Goal: Transaction & Acquisition: Subscribe to service/newsletter

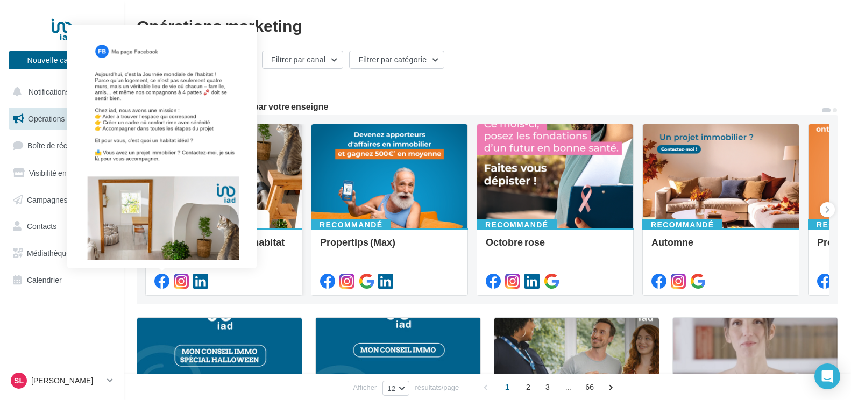
click at [163, 280] on icon at bounding box center [161, 281] width 15 height 15
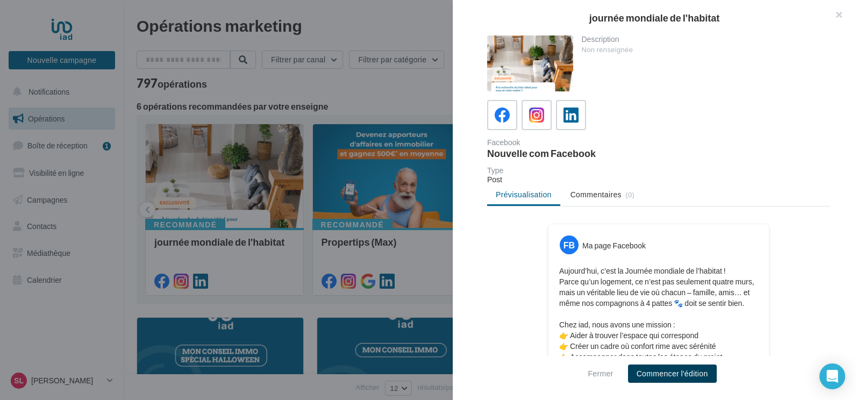
click at [660, 372] on button "Commencer l'édition" at bounding box center [672, 374] width 89 height 18
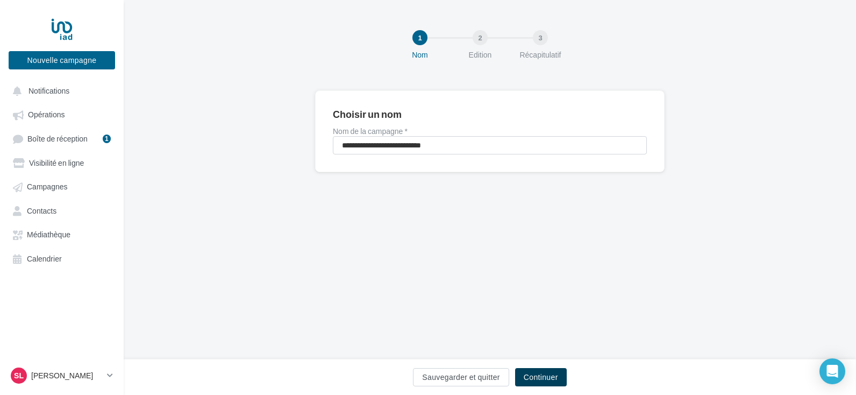
click at [550, 379] on button "Continuer" at bounding box center [541, 377] width 52 height 18
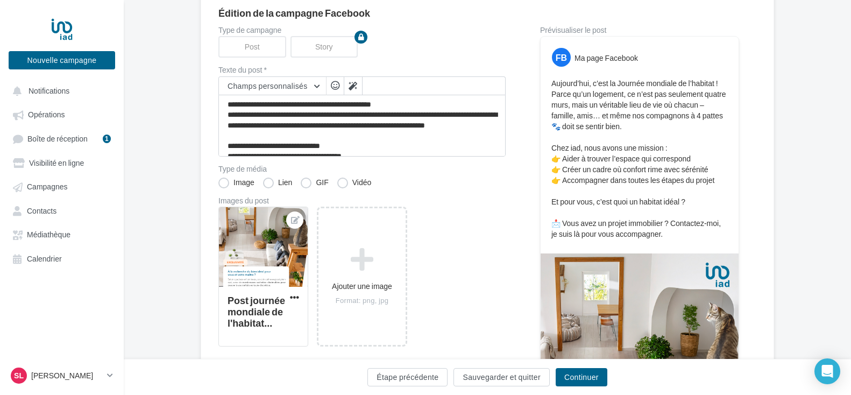
scroll to position [108, 0]
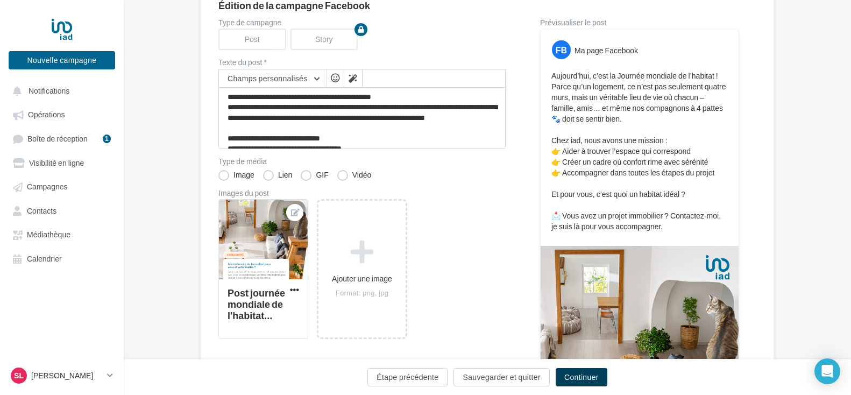
click at [584, 375] on button "Continuer" at bounding box center [582, 377] width 52 height 18
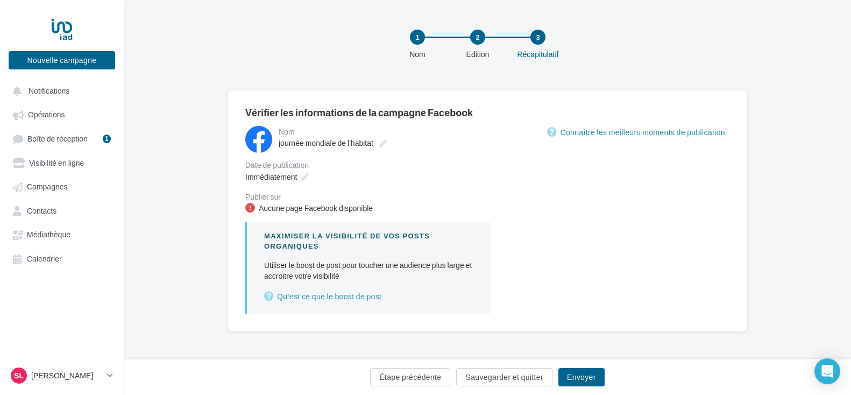
scroll to position [1, 0]
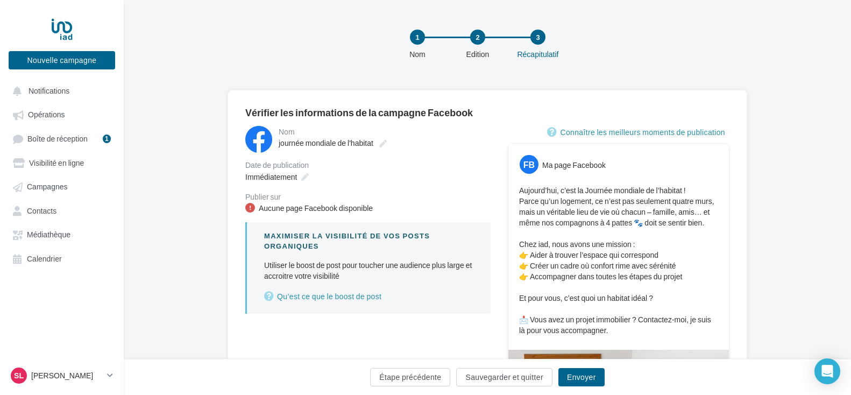
click at [361, 206] on div "Aucune page Facebook disponible" at bounding box center [316, 208] width 114 height 11
click at [327, 298] on link "Qu’est ce que le boost de post" at bounding box center [368, 296] width 209 height 13
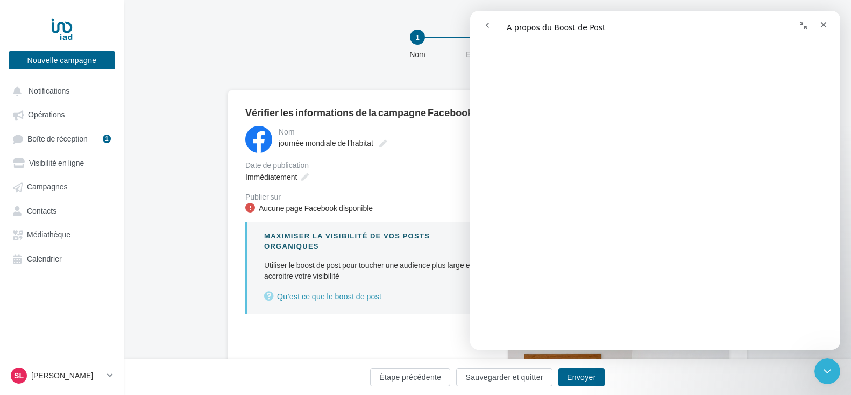
scroll to position [968, 0]
click at [822, 28] on icon "Fermer" at bounding box center [823, 24] width 9 height 9
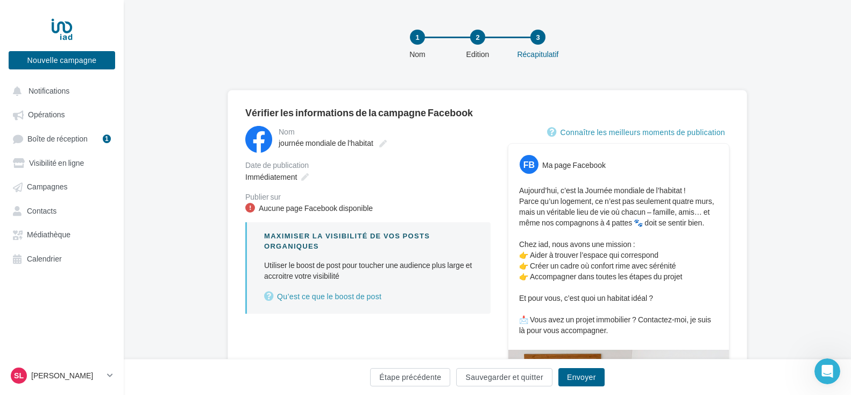
scroll to position [0, 0]
click at [140, 123] on div "**********" at bounding box center [487, 391] width 727 height 602
click at [262, 197] on div "Publier sur" at bounding box center [367, 197] width 245 height 8
click at [93, 62] on button "Nouvelle campagne" at bounding box center [62, 60] width 106 height 18
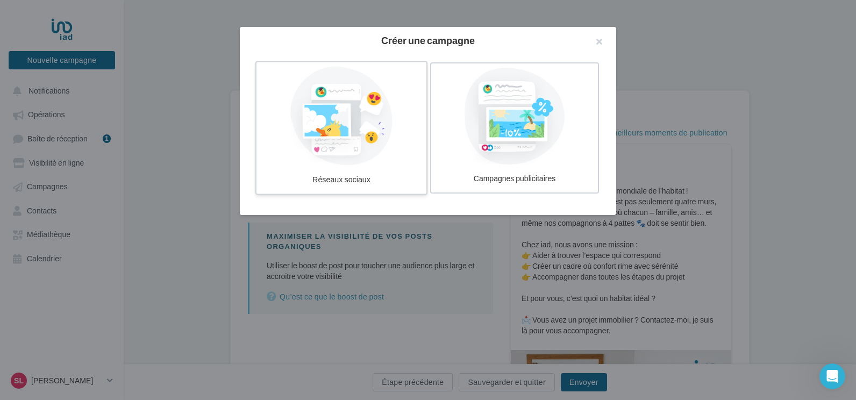
click at [359, 122] on div at bounding box center [341, 116] width 161 height 99
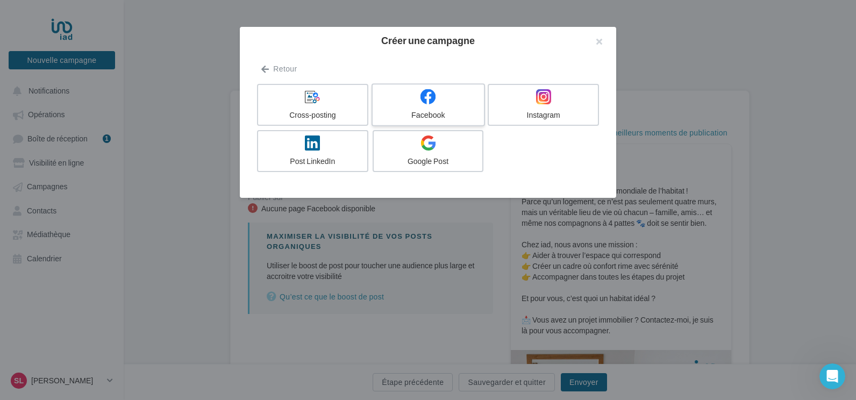
click at [419, 109] on label "Facebook" at bounding box center [428, 104] width 113 height 43
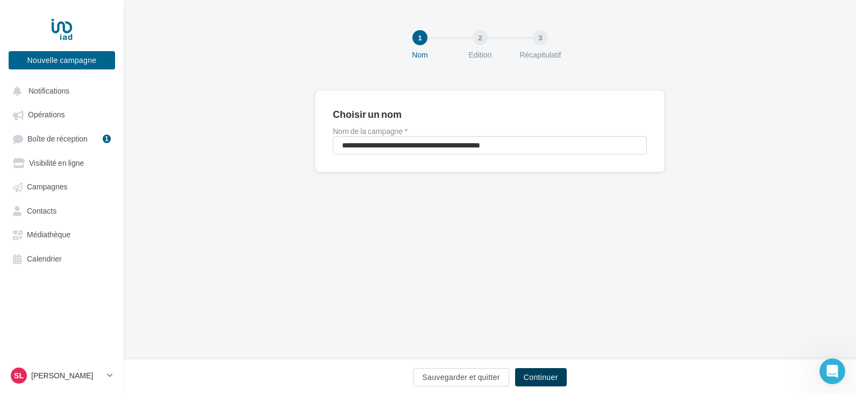
click at [559, 381] on button "Continuer" at bounding box center [541, 377] width 52 height 18
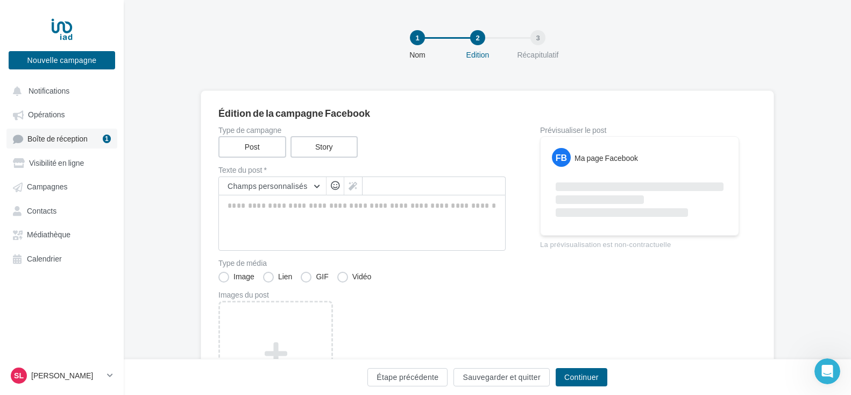
click at [89, 141] on link "Boîte de réception 1" at bounding box center [61, 139] width 111 height 20
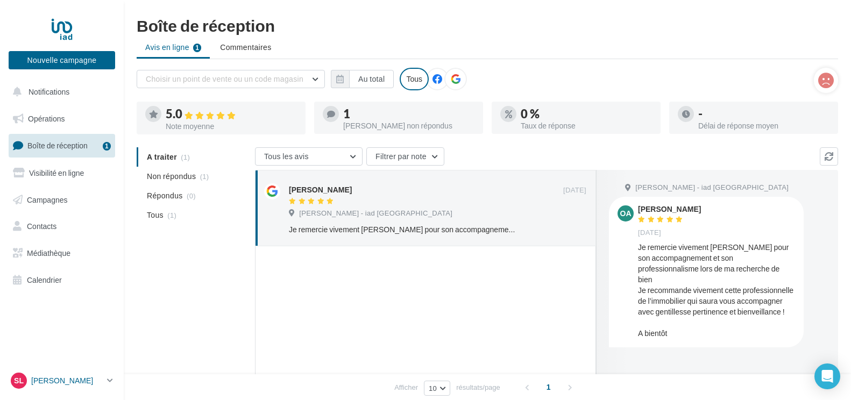
click at [112, 381] on icon at bounding box center [110, 380] width 6 height 9
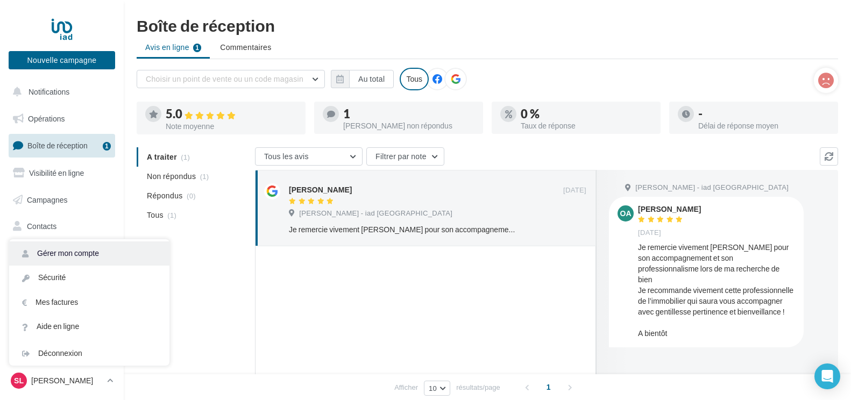
click at [69, 249] on link "Gérer mon compte" at bounding box center [89, 253] width 160 height 24
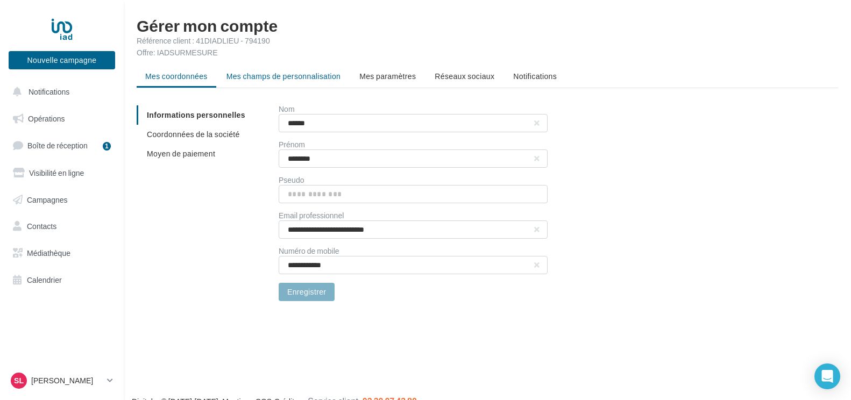
click at [259, 76] on span "Mes champs de personnalisation" at bounding box center [283, 76] width 115 height 9
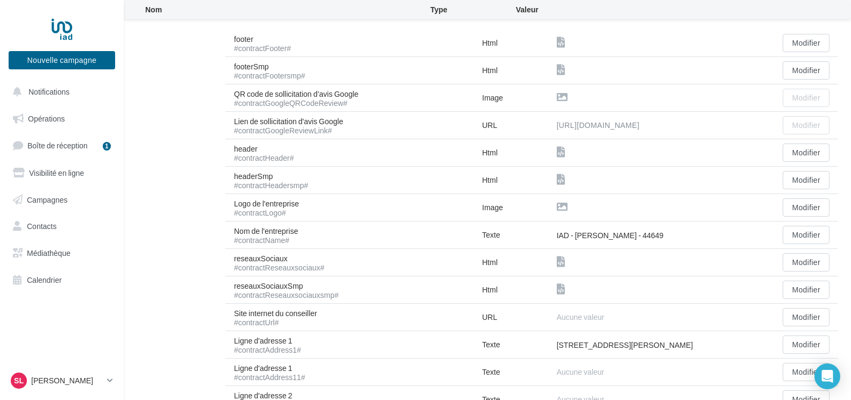
scroll to position [161, 0]
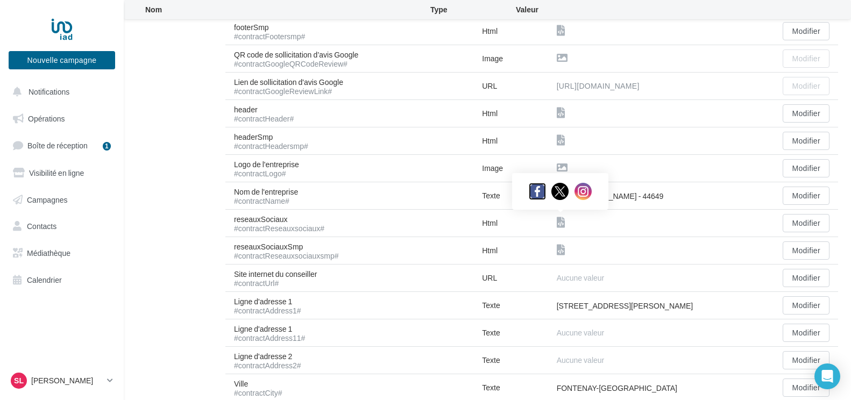
click at [540, 196] on img at bounding box center [537, 191] width 17 height 17
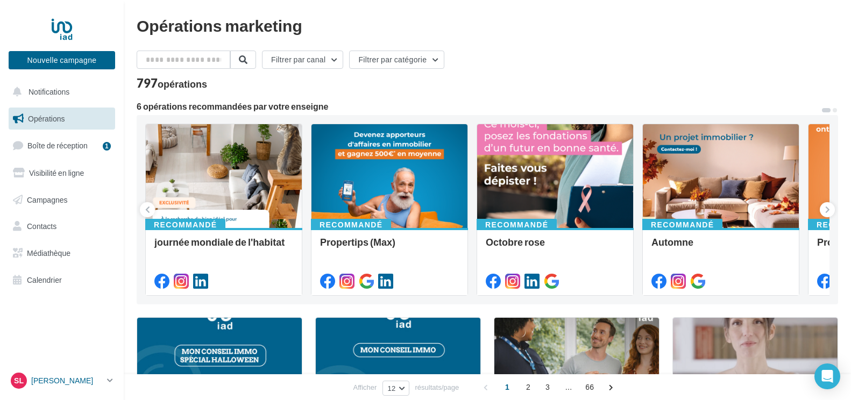
click at [111, 381] on icon at bounding box center [110, 380] width 6 height 9
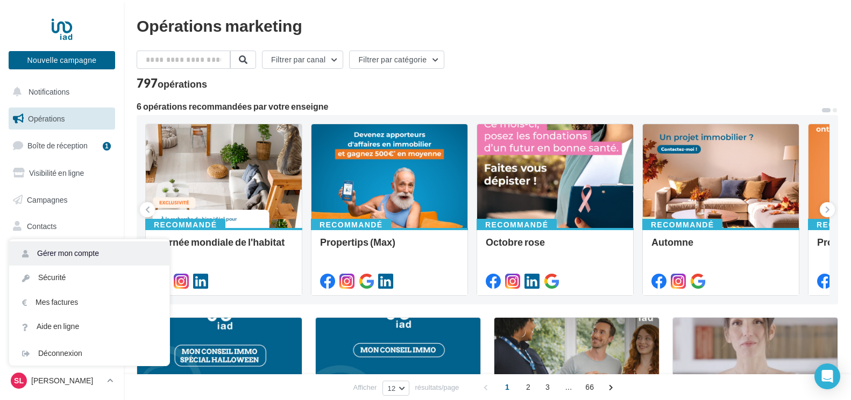
click at [89, 258] on link "Gérer mon compte" at bounding box center [89, 253] width 160 height 24
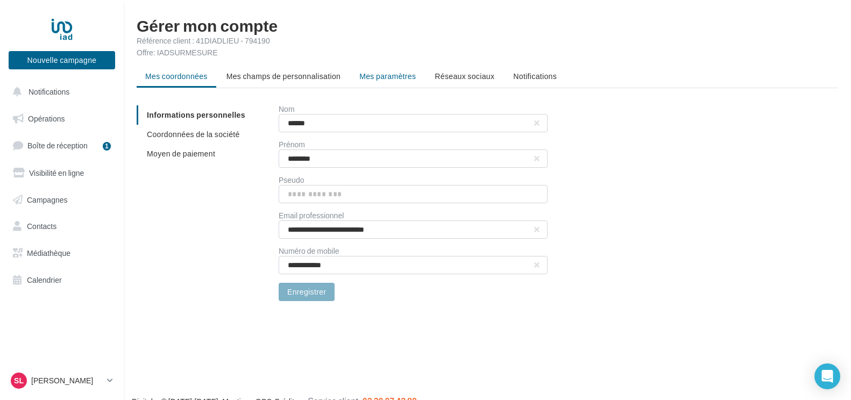
click at [393, 76] on span "Mes paramètres" at bounding box center [387, 76] width 56 height 9
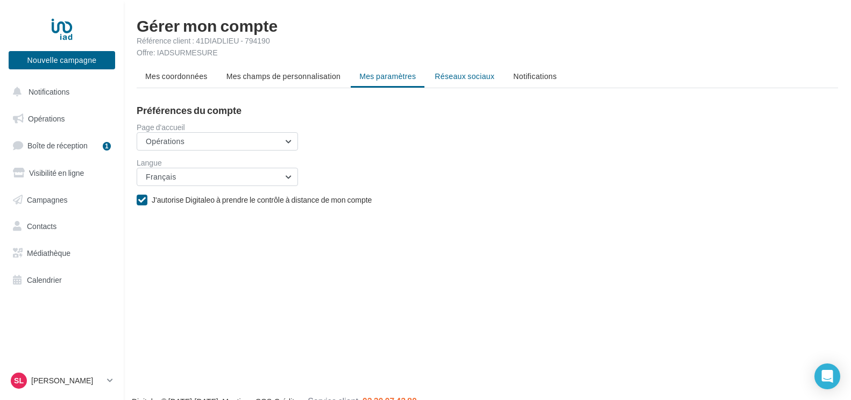
click at [455, 76] on span "Réseaux sociaux" at bounding box center [465, 76] width 60 height 9
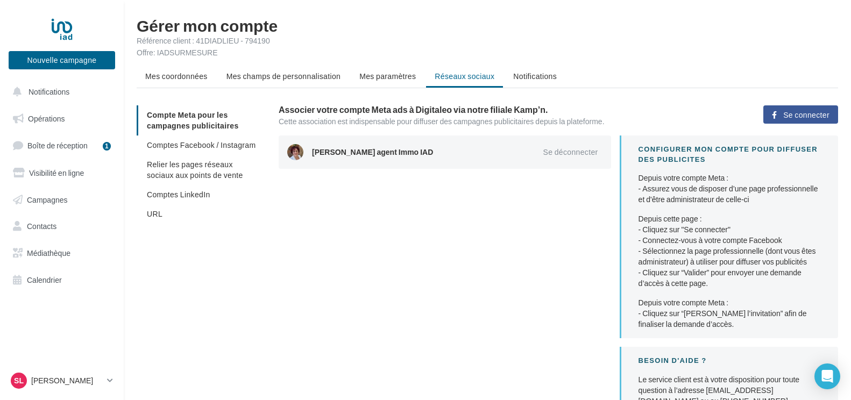
click at [813, 111] on span "Se connecter" at bounding box center [806, 115] width 46 height 9
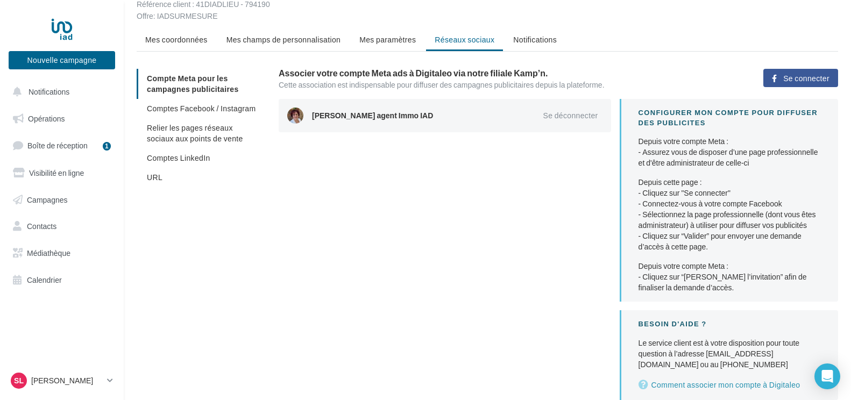
scroll to position [54, 0]
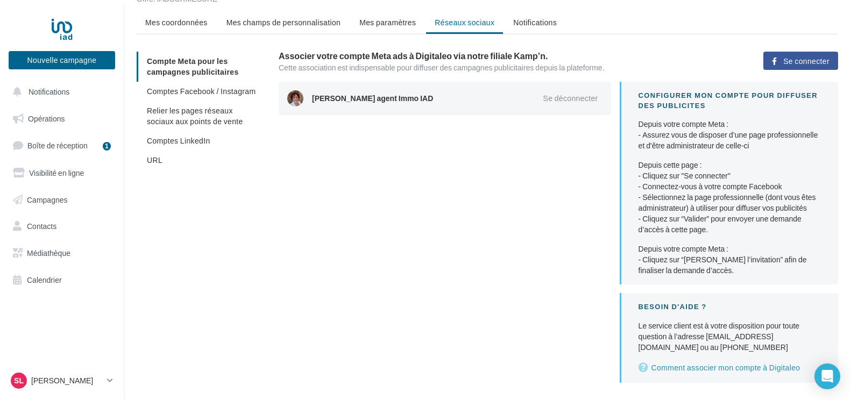
click at [810, 60] on span "Se connecter" at bounding box center [806, 61] width 46 height 9
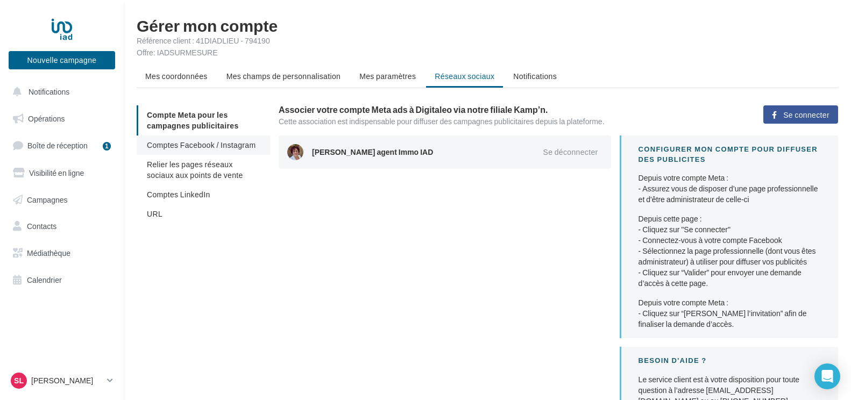
click at [207, 148] on span "Comptes Facebook / Instagram" at bounding box center [201, 144] width 109 height 9
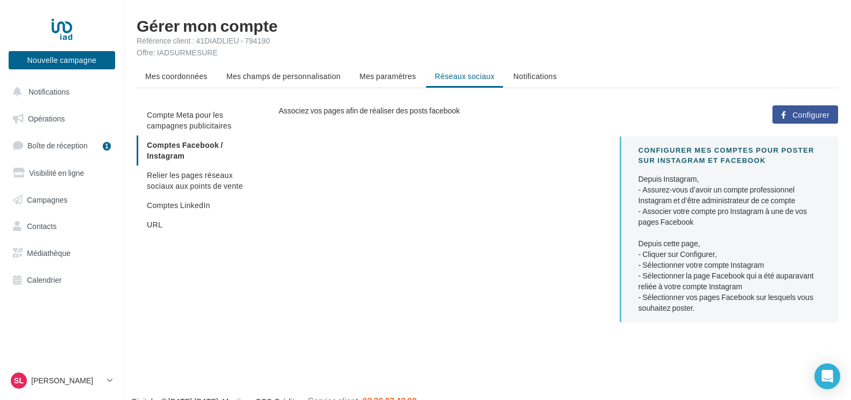
click at [810, 112] on span "Configurer" at bounding box center [810, 115] width 37 height 9
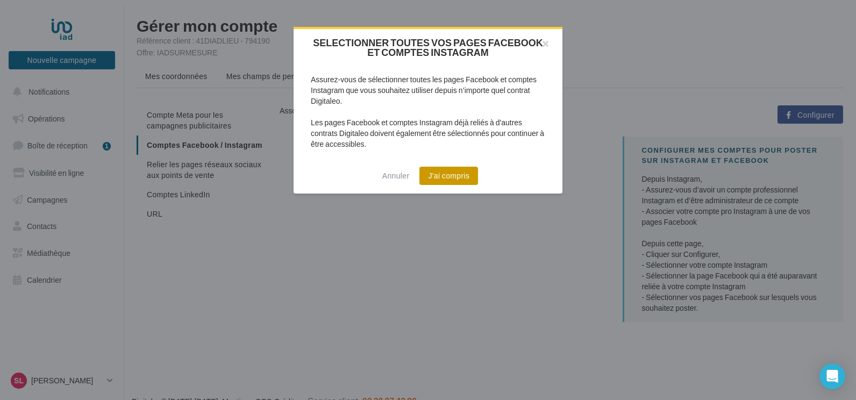
click at [451, 172] on button "J'ai compris" at bounding box center [448, 176] width 59 height 18
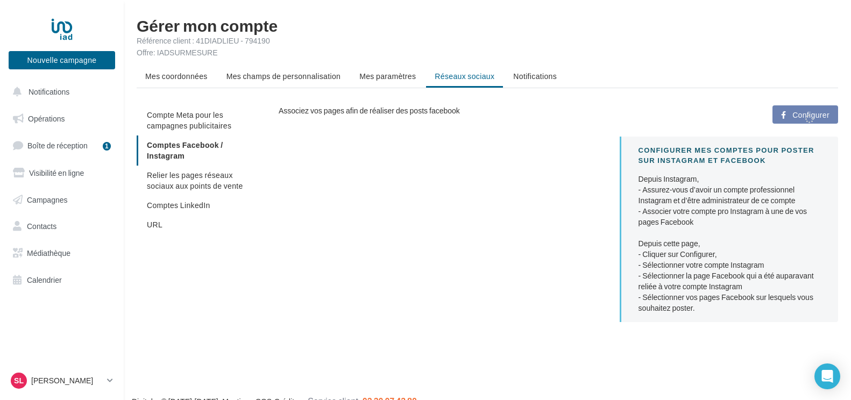
click at [184, 150] on ul "Compte Meta pour les campagnes publicitaires Comptes Facebook / Instagram Relie…" at bounding box center [203, 169] width 133 height 129
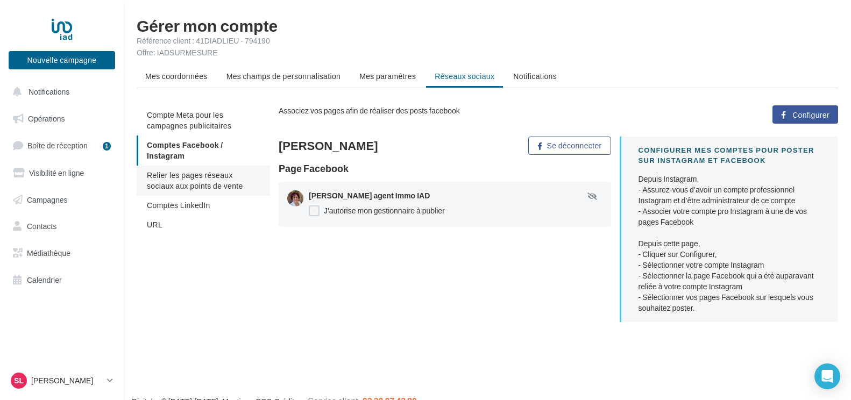
click at [182, 184] on span "Relier les pages réseaux sociaux aux points de vente" at bounding box center [195, 180] width 96 height 20
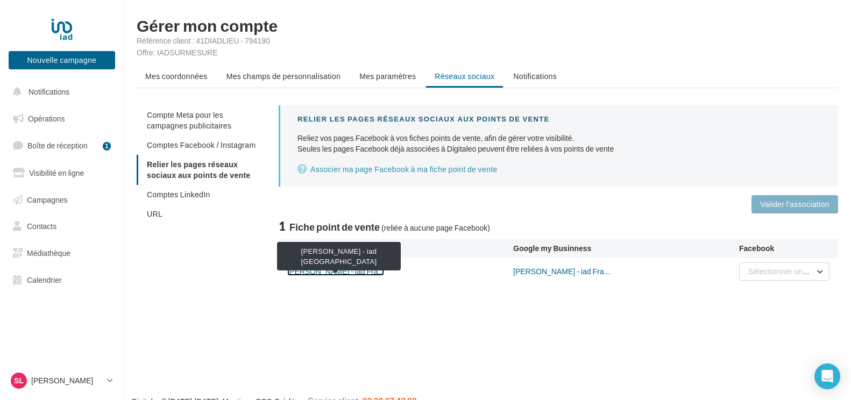
click at [307, 271] on link "Sandrine LEFORT - iad Fra..." at bounding box center [335, 271] width 97 height 9
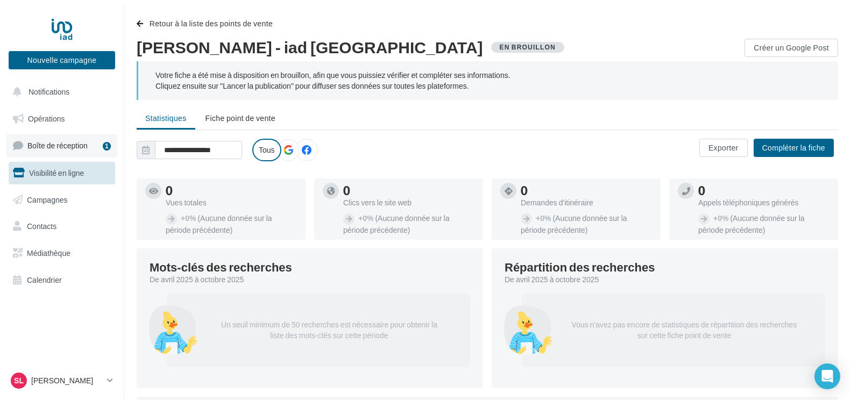
click at [63, 144] on span "Boîte de réception" at bounding box center [57, 145] width 60 height 9
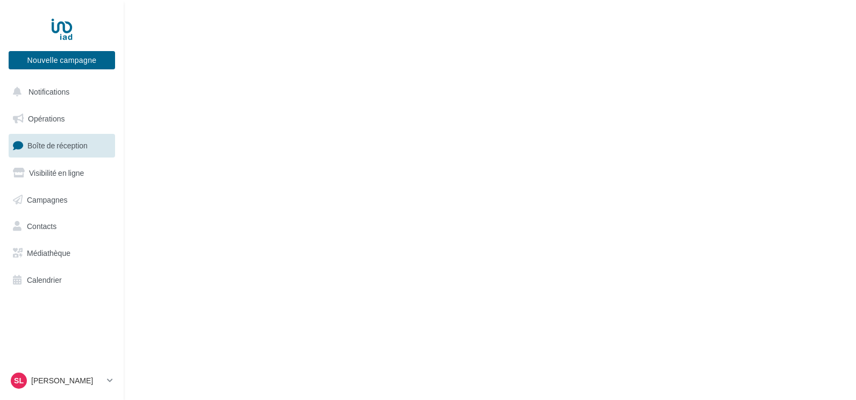
click at [63, 106] on ul "Opérations Boîte de réception Visibilité en ligne Campagnes Contacts Médiathèqu…" at bounding box center [61, 199] width 115 height 193
click at [63, 115] on span "Opérations" at bounding box center [46, 118] width 37 height 9
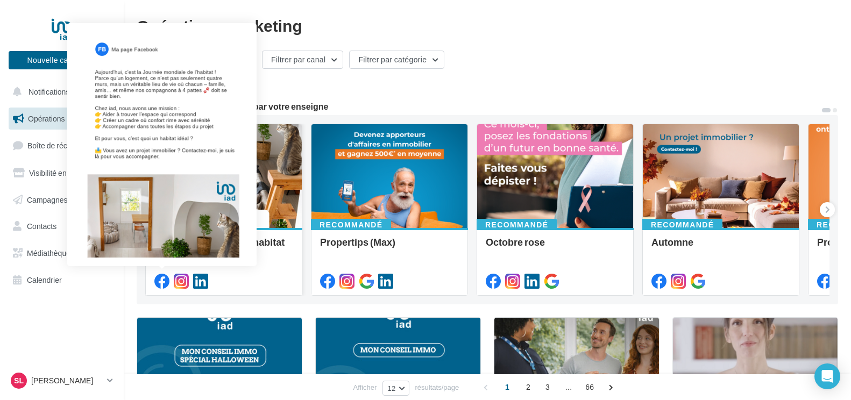
click at [162, 280] on icon at bounding box center [161, 281] width 15 height 15
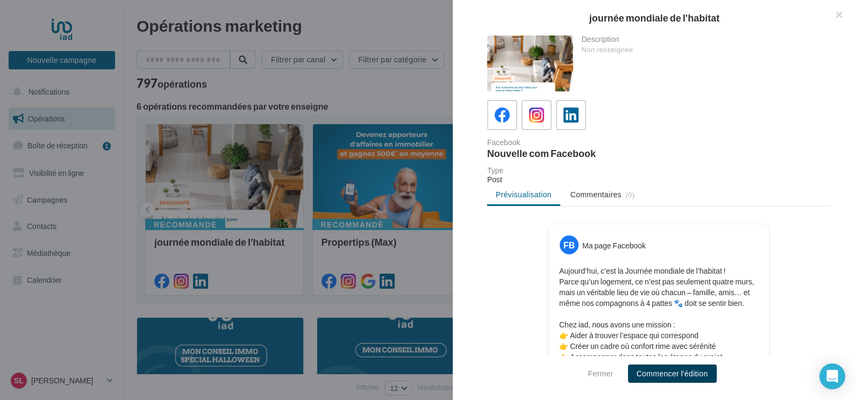
click at [673, 371] on button "Commencer l'édition" at bounding box center [672, 374] width 89 height 18
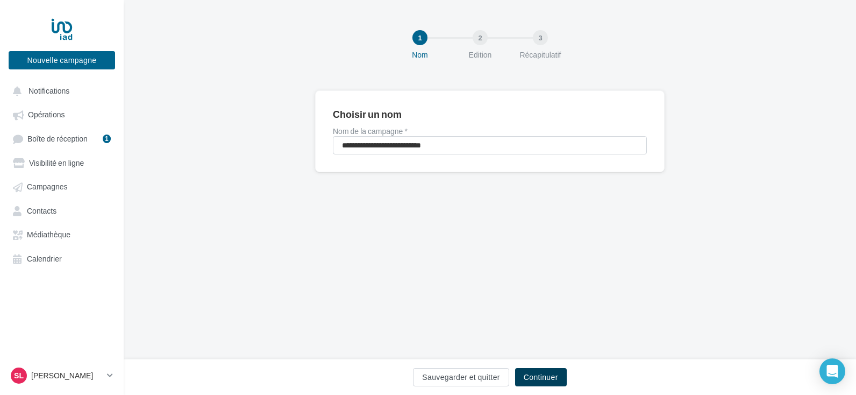
click at [557, 376] on button "Continuer" at bounding box center [541, 377] width 52 height 18
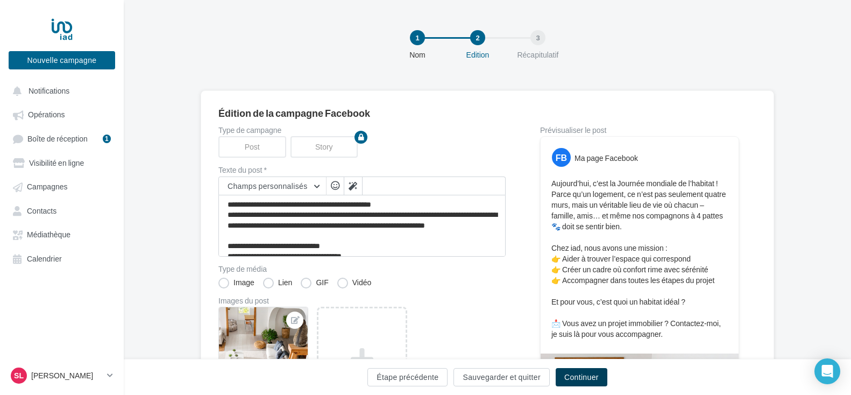
click at [574, 374] on button "Continuer" at bounding box center [582, 377] width 52 height 18
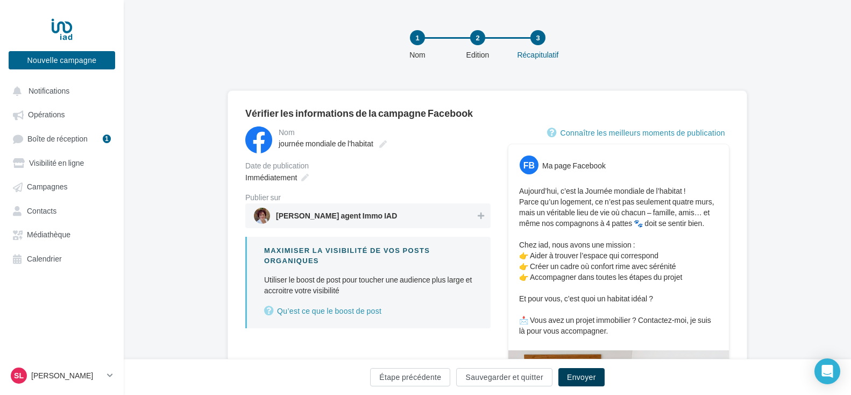
click at [584, 374] on button "Envoyer" at bounding box center [581, 377] width 46 height 18
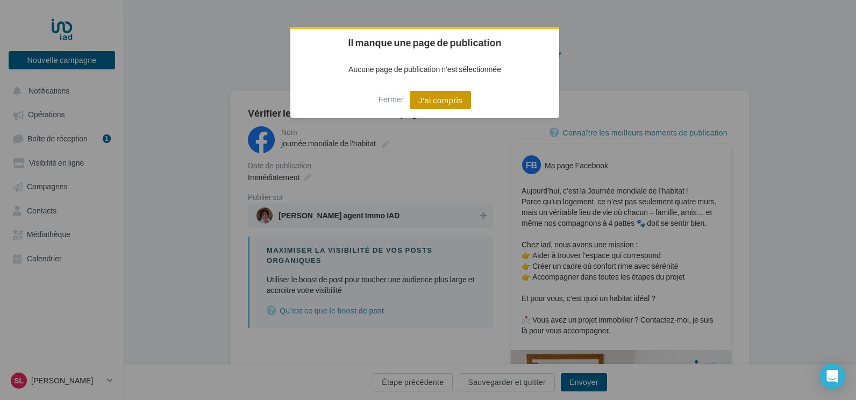
click at [450, 99] on button "J'ai compris" at bounding box center [440, 100] width 61 height 18
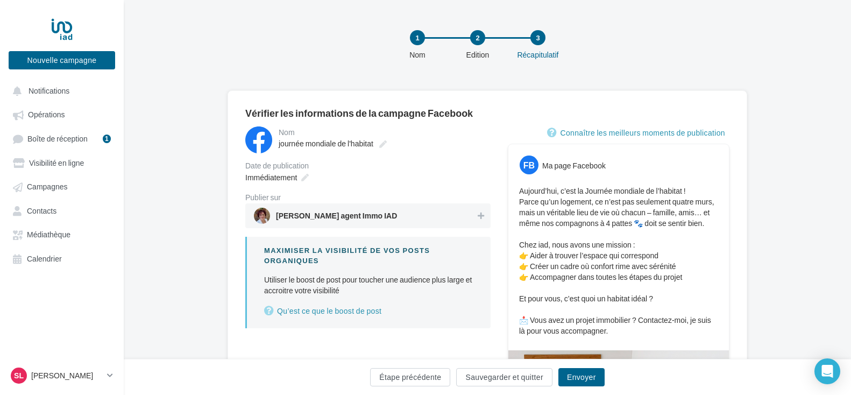
click at [382, 217] on span "[PERSON_NAME] agent Immo IAD" at bounding box center [336, 218] width 121 height 12
click at [344, 215] on span "[PERSON_NAME] agent Immo IAD" at bounding box center [336, 218] width 121 height 12
click at [578, 374] on button "Envoyer" at bounding box center [581, 377] width 46 height 18
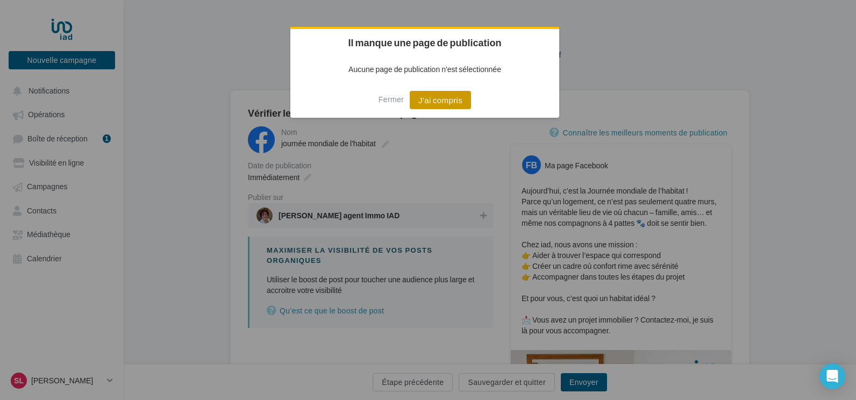
click at [438, 103] on button "J'ai compris" at bounding box center [440, 100] width 61 height 18
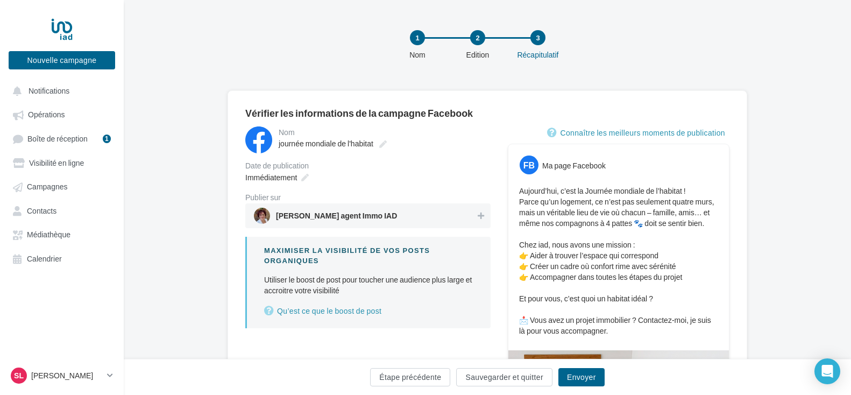
click at [268, 215] on div at bounding box center [262, 216] width 16 height 16
click at [371, 217] on span "[PERSON_NAME] agent Immo IAD" at bounding box center [336, 218] width 121 height 12
click at [333, 209] on span "Sandrine Lefort agent Immo IAD" at bounding box center [365, 216] width 222 height 16
click at [333, 209] on span "Sandrine Lefort agent Immo IAD" at bounding box center [364, 216] width 220 height 16
click at [333, 209] on span "Sandrine Lefort agent Immo IAD" at bounding box center [365, 216] width 222 height 16
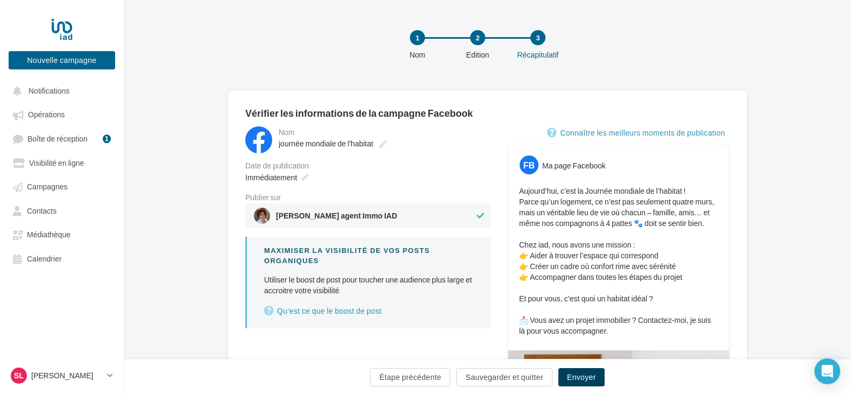
click at [579, 377] on button "Envoyer" at bounding box center [581, 377] width 46 height 18
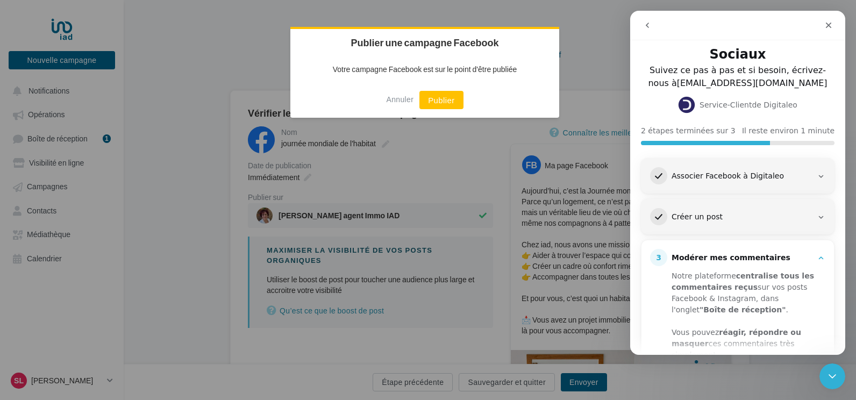
scroll to position [125, 0]
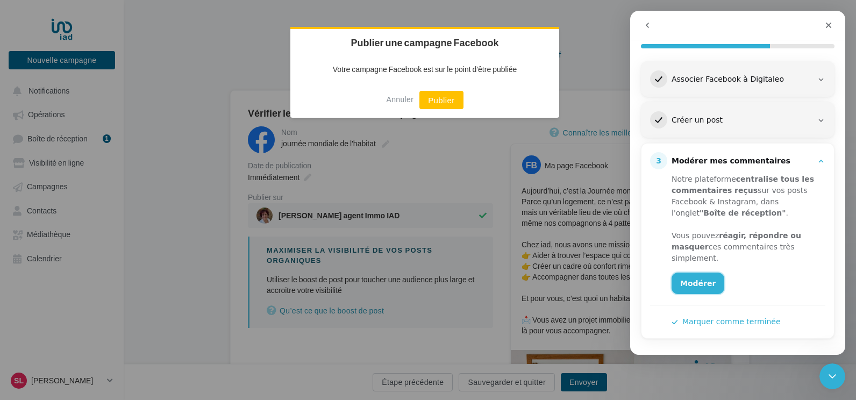
click at [705, 287] on link "Modérer" at bounding box center [698, 284] width 53 height 22
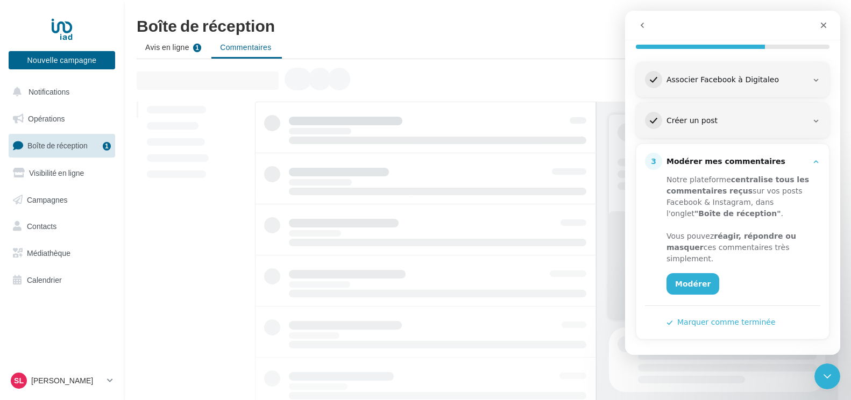
scroll to position [125, 0]
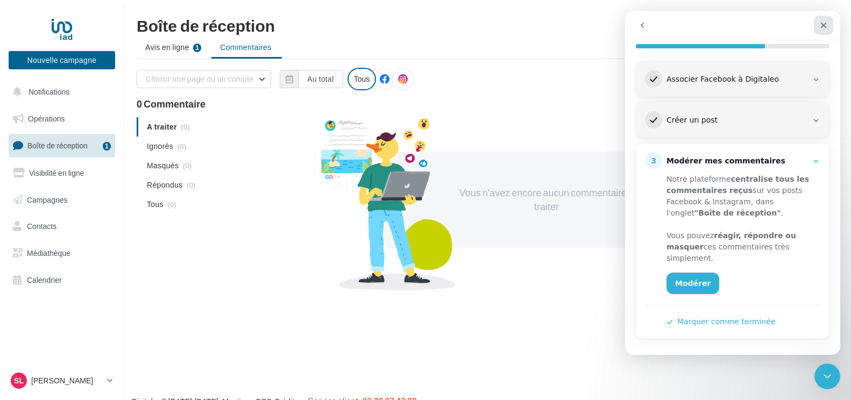
click at [827, 27] on icon "Fermer" at bounding box center [823, 25] width 9 height 9
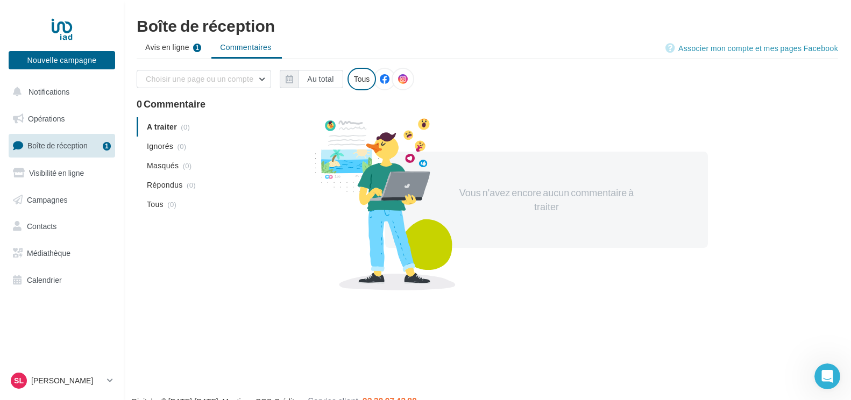
scroll to position [0, 0]
click at [70, 121] on link "Opérations" at bounding box center [61, 119] width 111 height 23
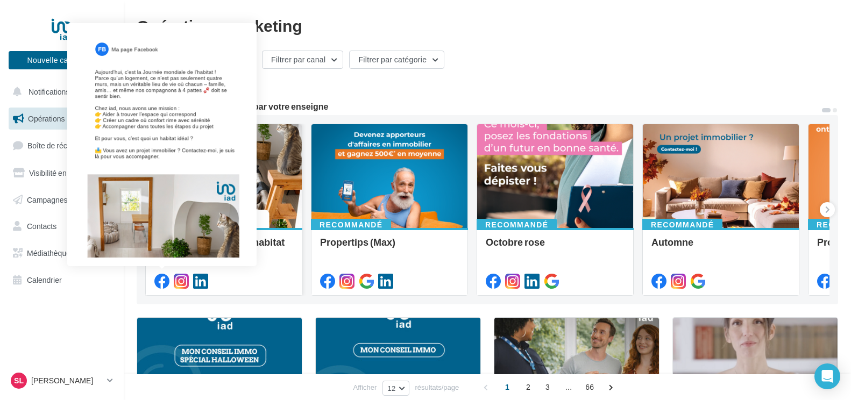
click at [161, 280] on icon at bounding box center [161, 281] width 15 height 15
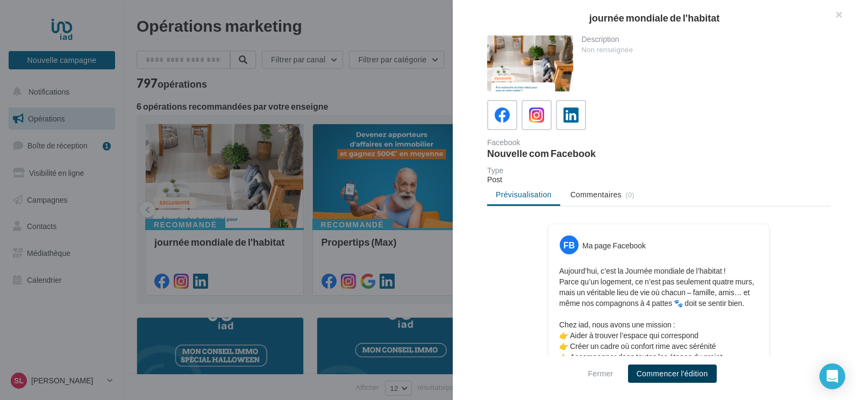
click at [665, 374] on button "Commencer l'édition" at bounding box center [672, 374] width 89 height 18
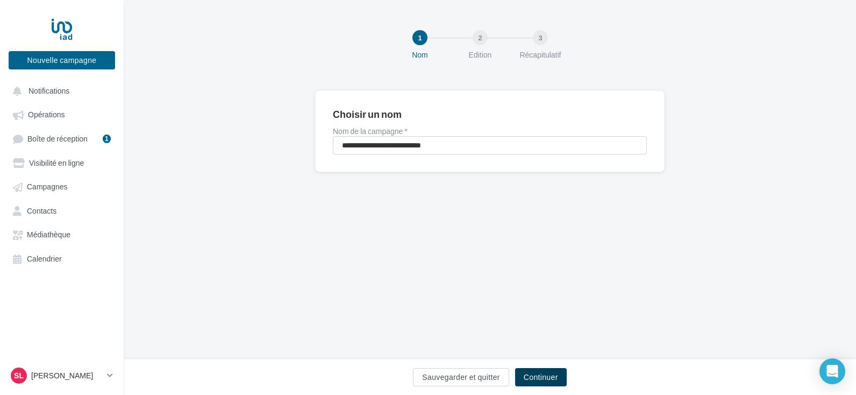
click at [521, 379] on button "Continuer" at bounding box center [541, 377] width 52 height 18
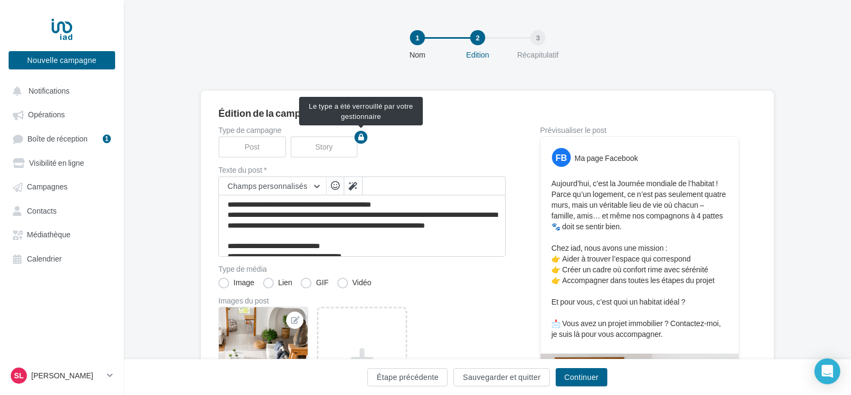
click at [253, 152] on div "Post" at bounding box center [254, 147] width 72 height 22
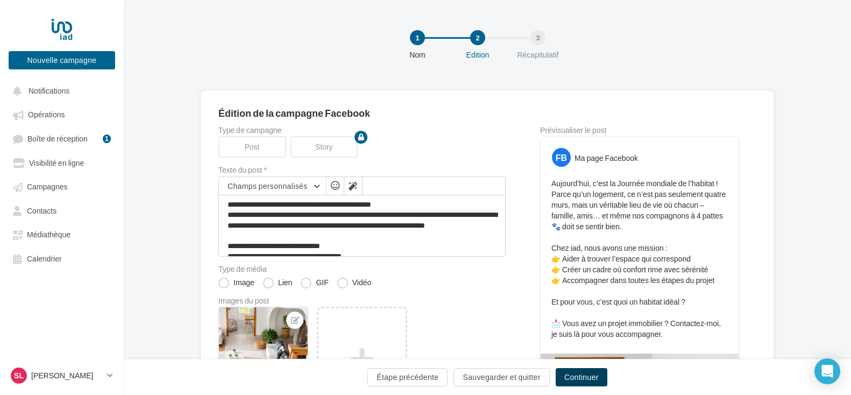
click at [572, 373] on button "Continuer" at bounding box center [582, 377] width 52 height 18
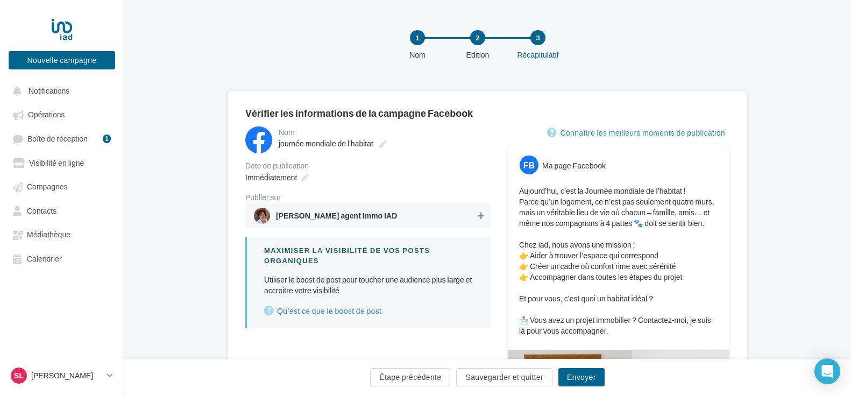
click at [482, 217] on icon at bounding box center [481, 216] width 6 height 8
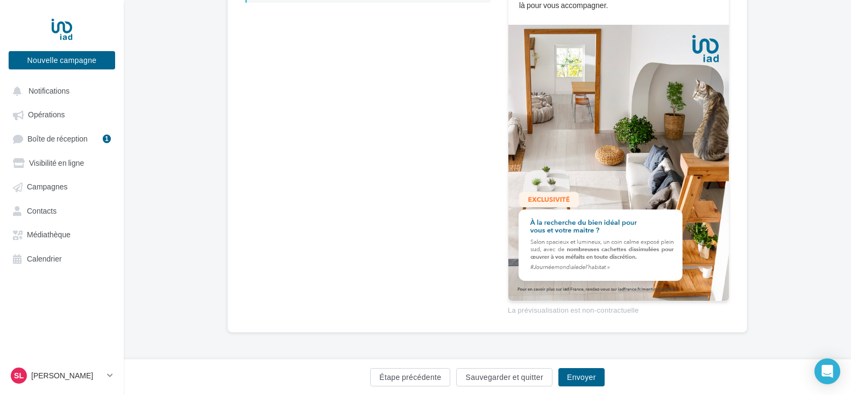
scroll to position [326, 0]
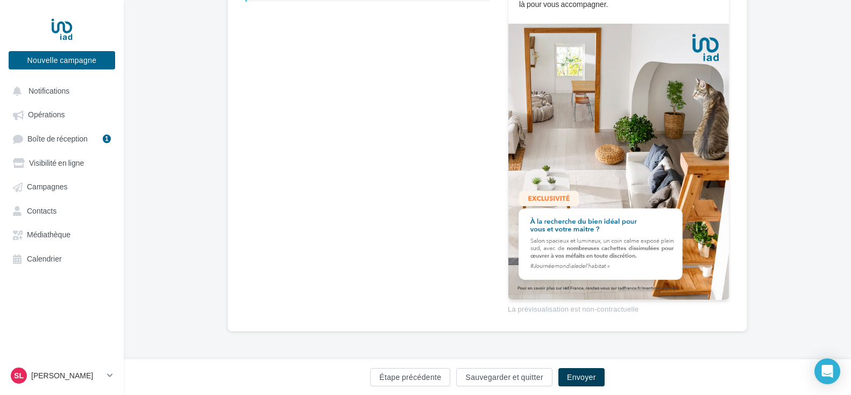
click at [591, 373] on button "Envoyer" at bounding box center [581, 377] width 46 height 18
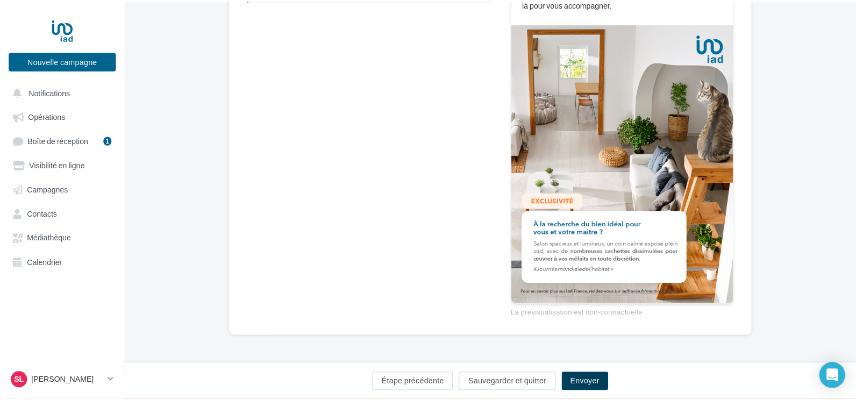
scroll to position [321, 0]
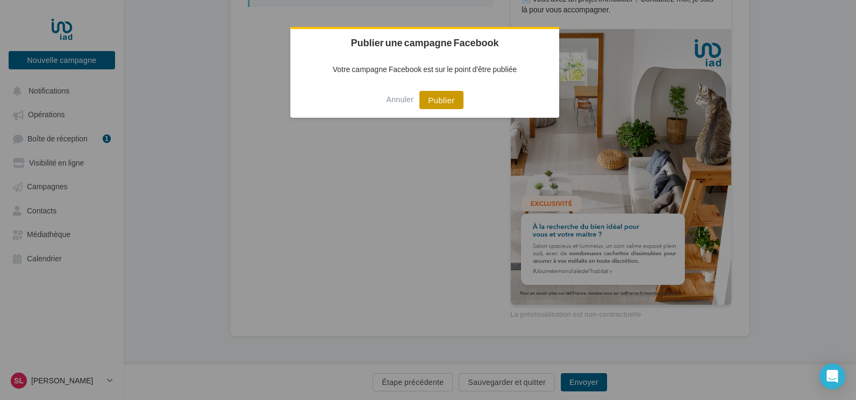
click at [434, 101] on button "Publier" at bounding box center [441, 100] width 44 height 18
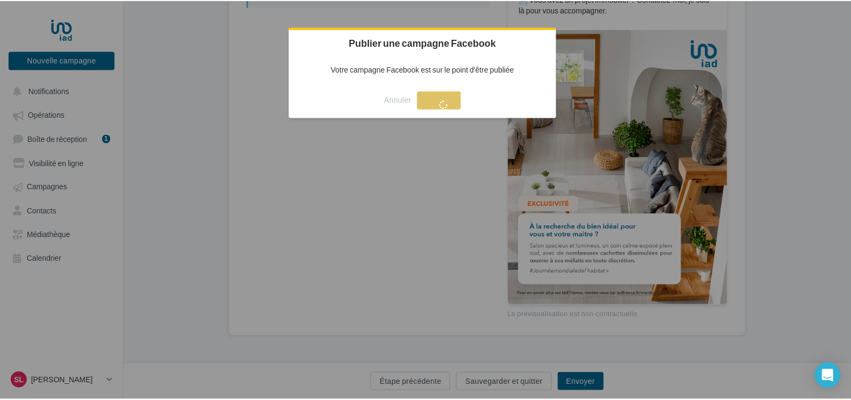
scroll to position [17, 0]
